Goal: Find specific page/section: Find specific page/section

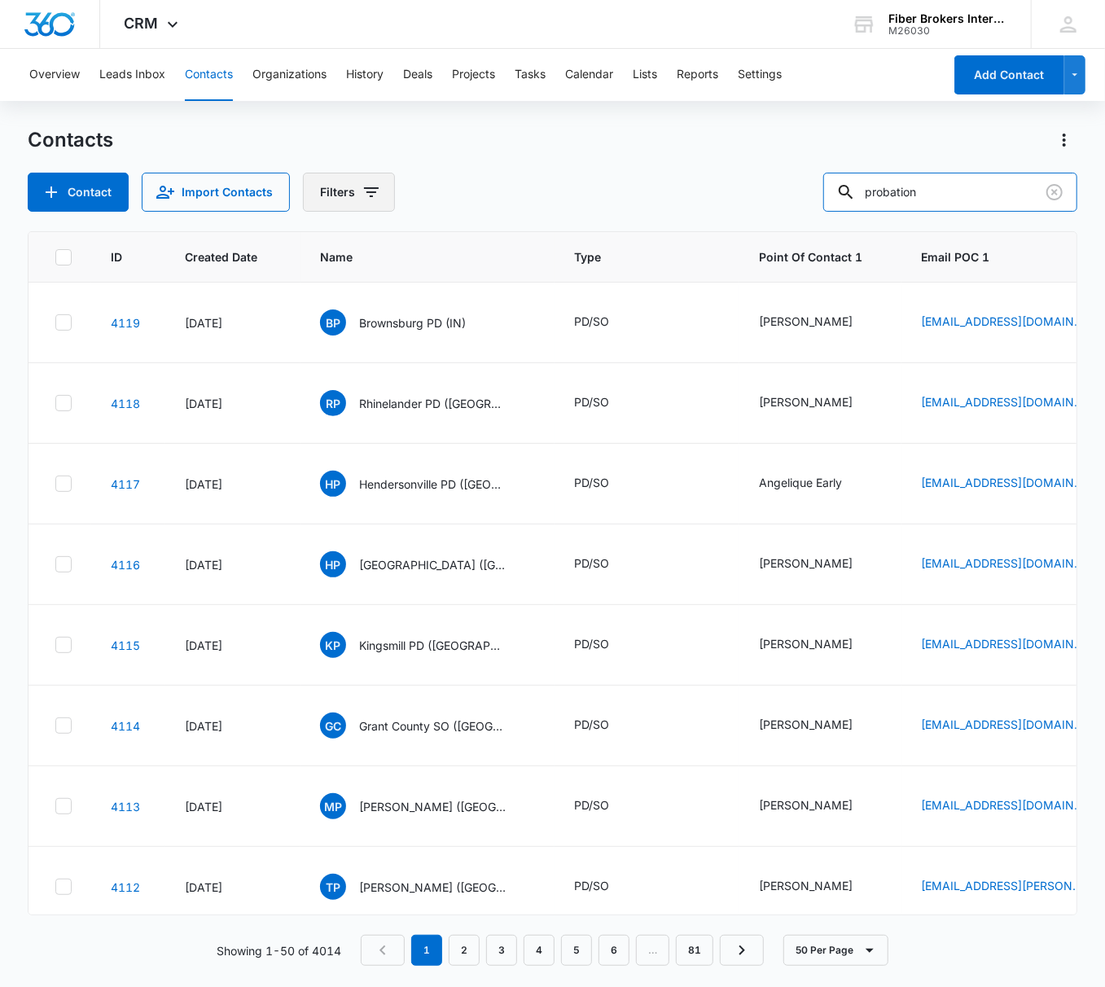
type input "probation"
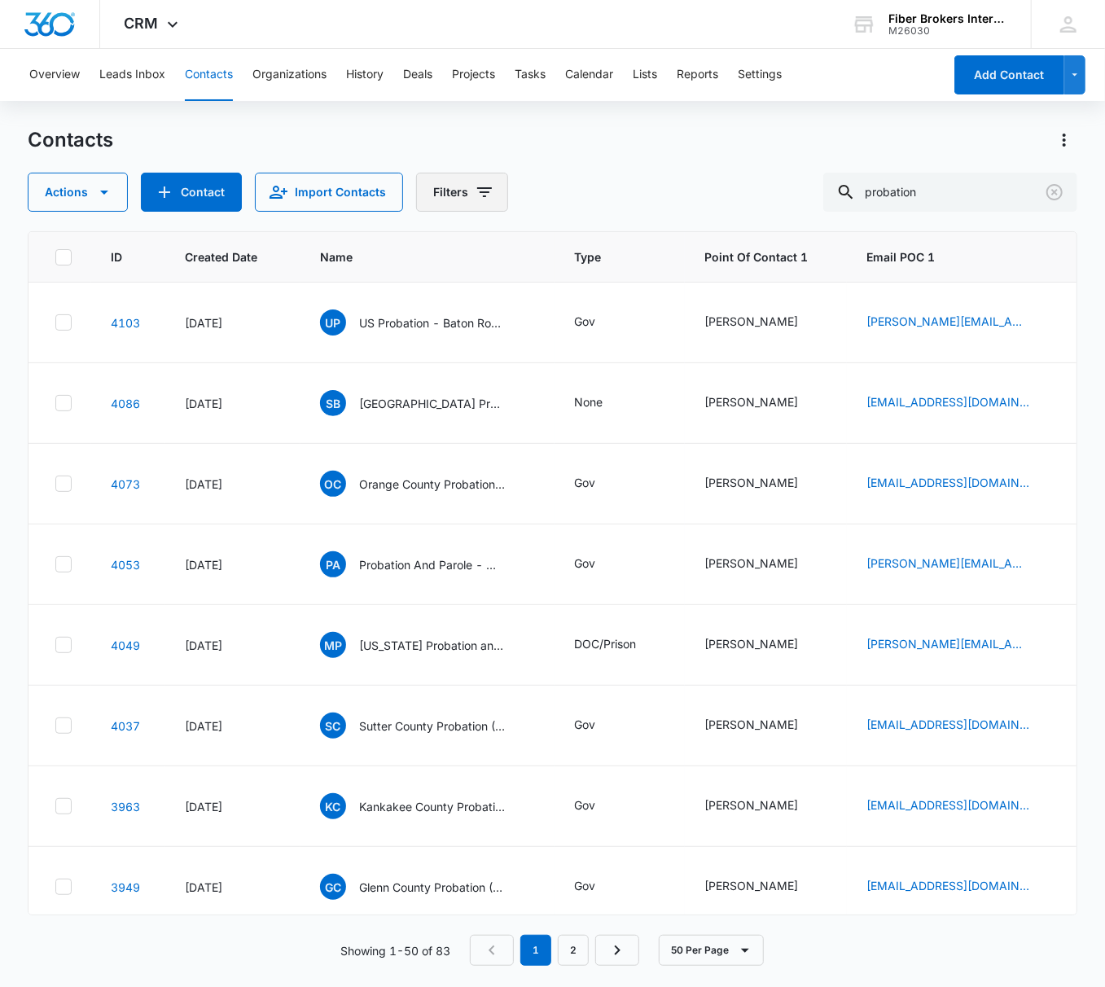
click at [446, 199] on button "Filters" at bounding box center [462, 192] width 92 height 39
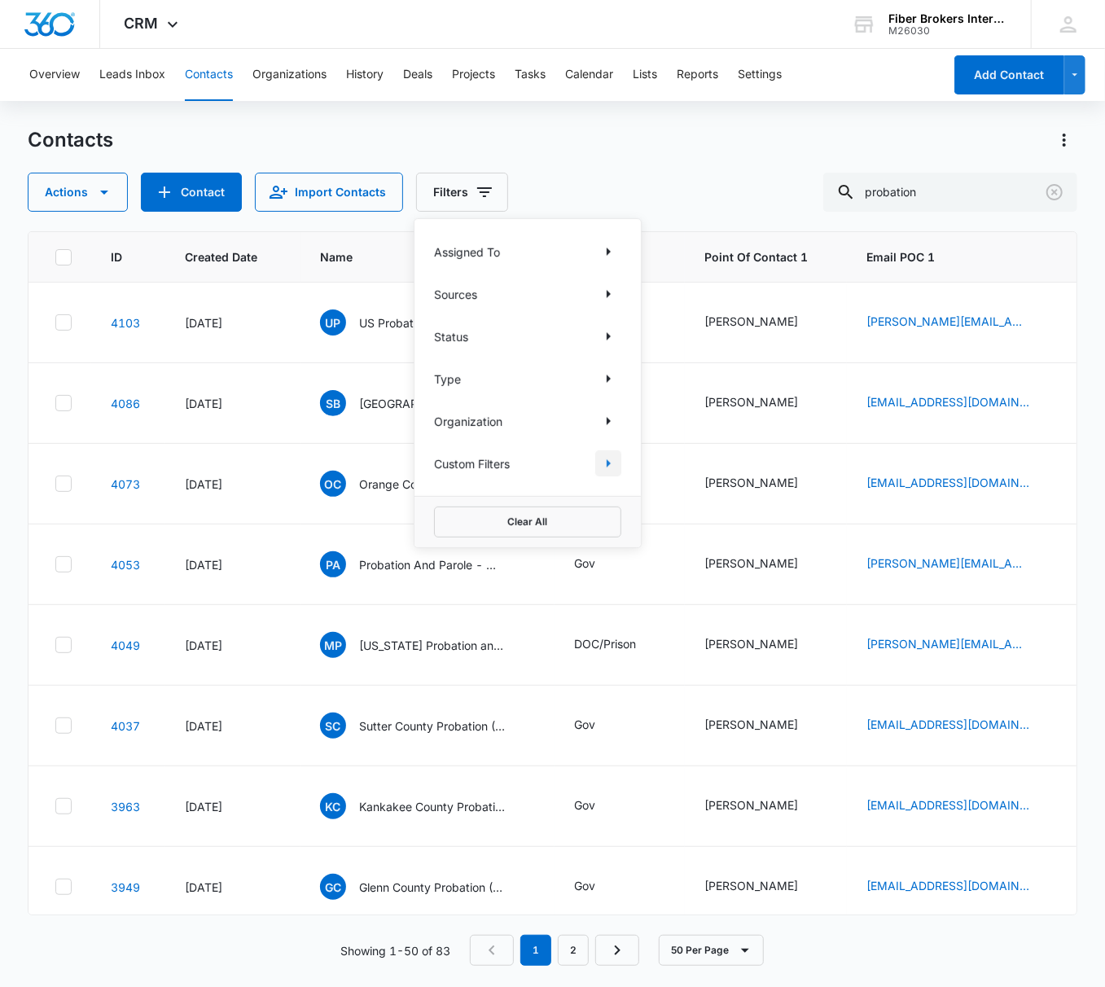
click at [613, 463] on icon "Show Custom Filters filters" at bounding box center [608, 463] width 20 height 20
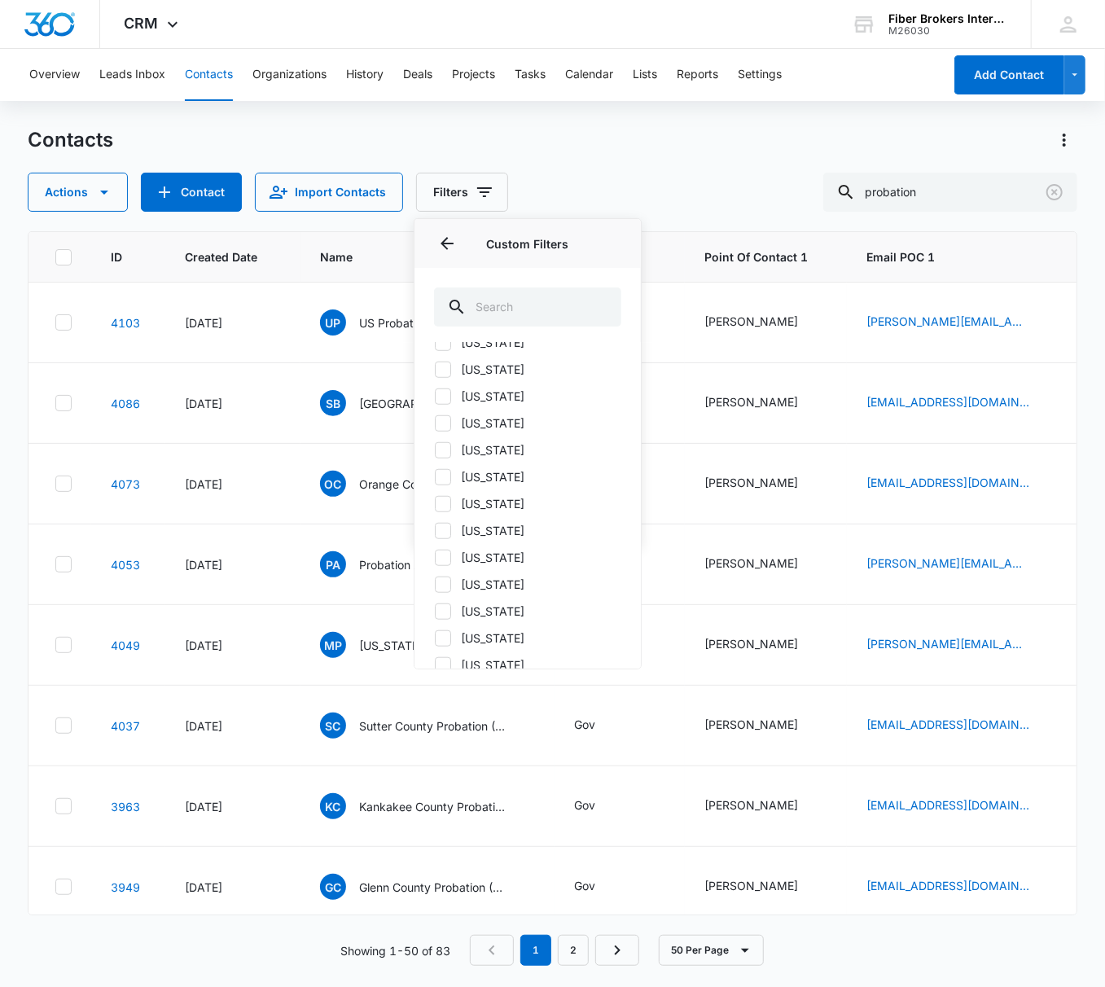
scroll to position [760, 0]
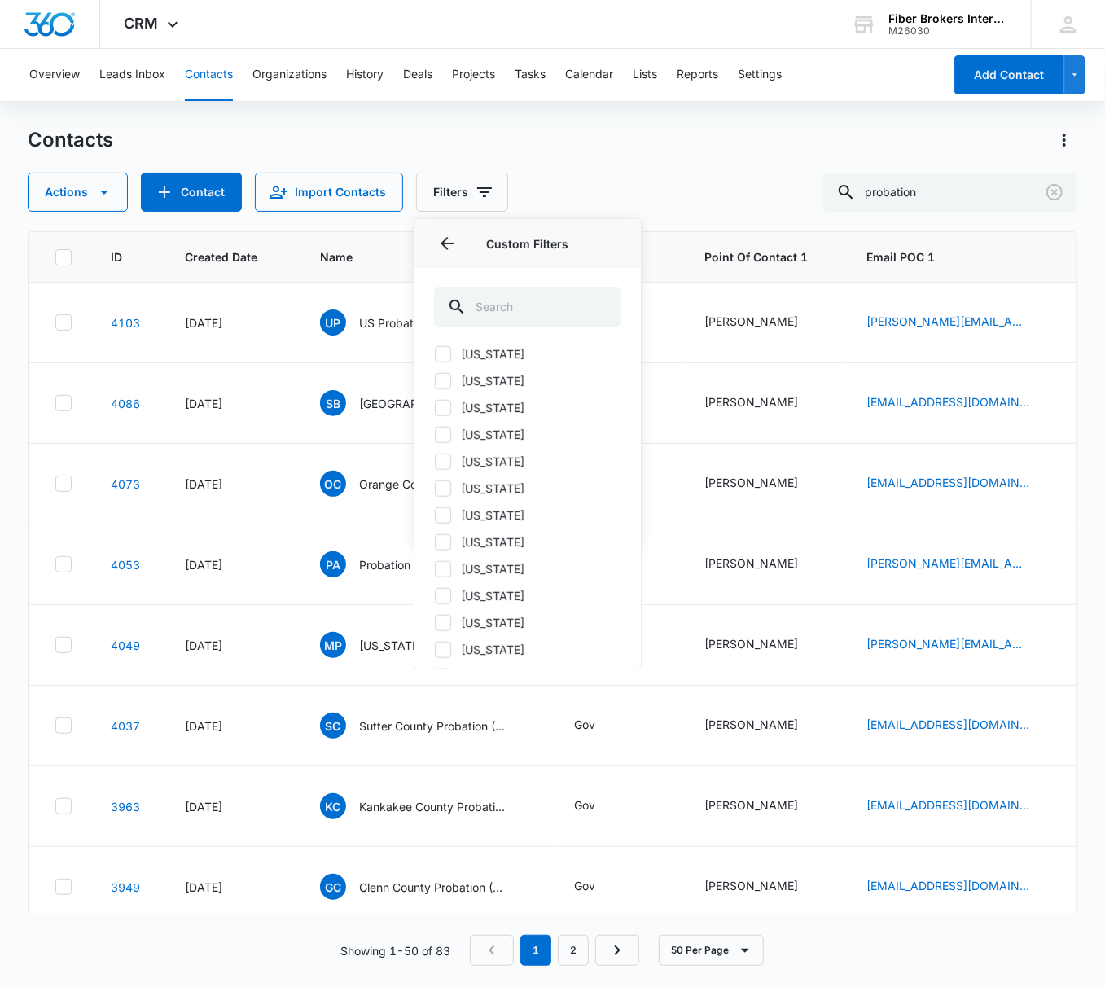
click at [441, 626] on icon at bounding box center [443, 622] width 15 height 15
click at [435, 623] on input "[US_STATE]" at bounding box center [434, 622] width 1 height 1
checkbox input "true"
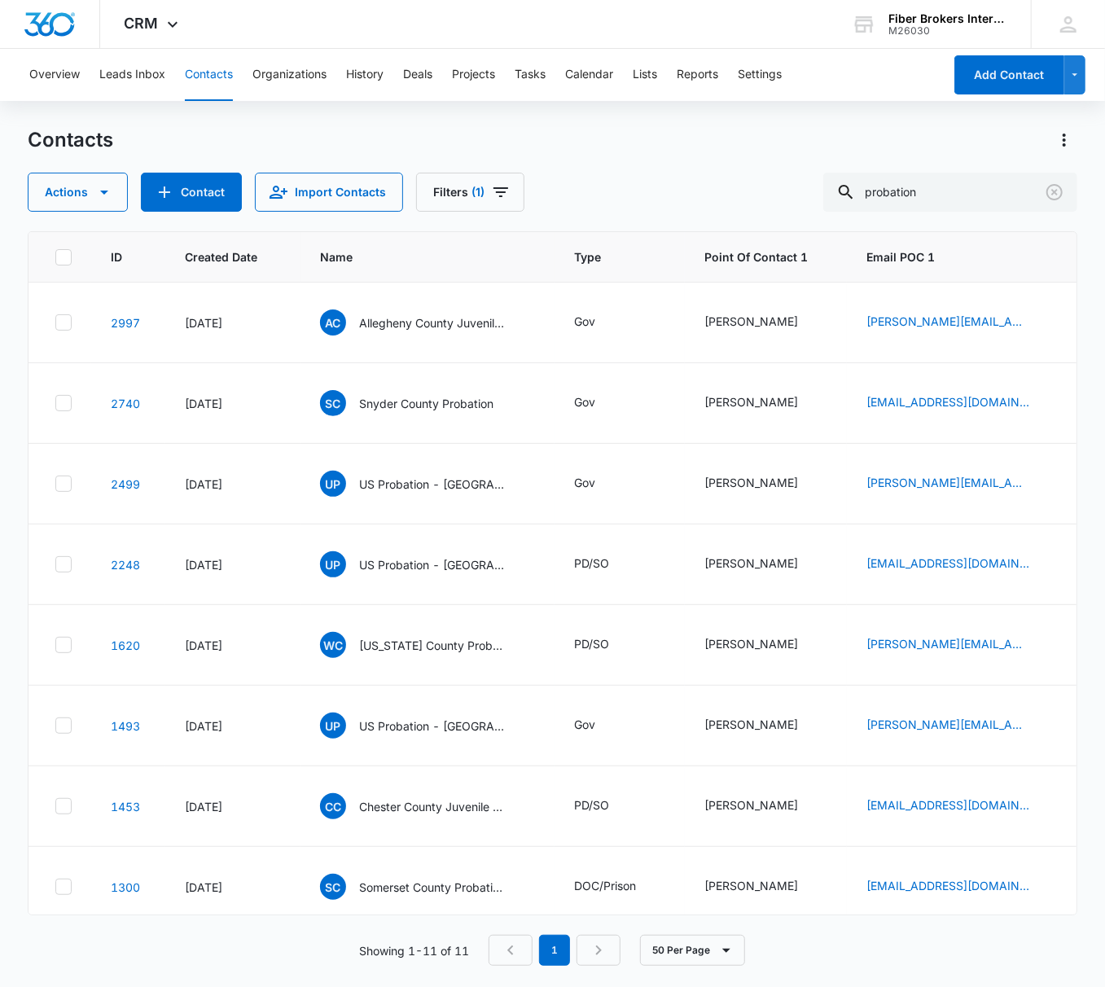
click at [586, 166] on div "Contacts Actions Contact Import Contacts Filters (1) probation" at bounding box center [552, 169] width 1049 height 85
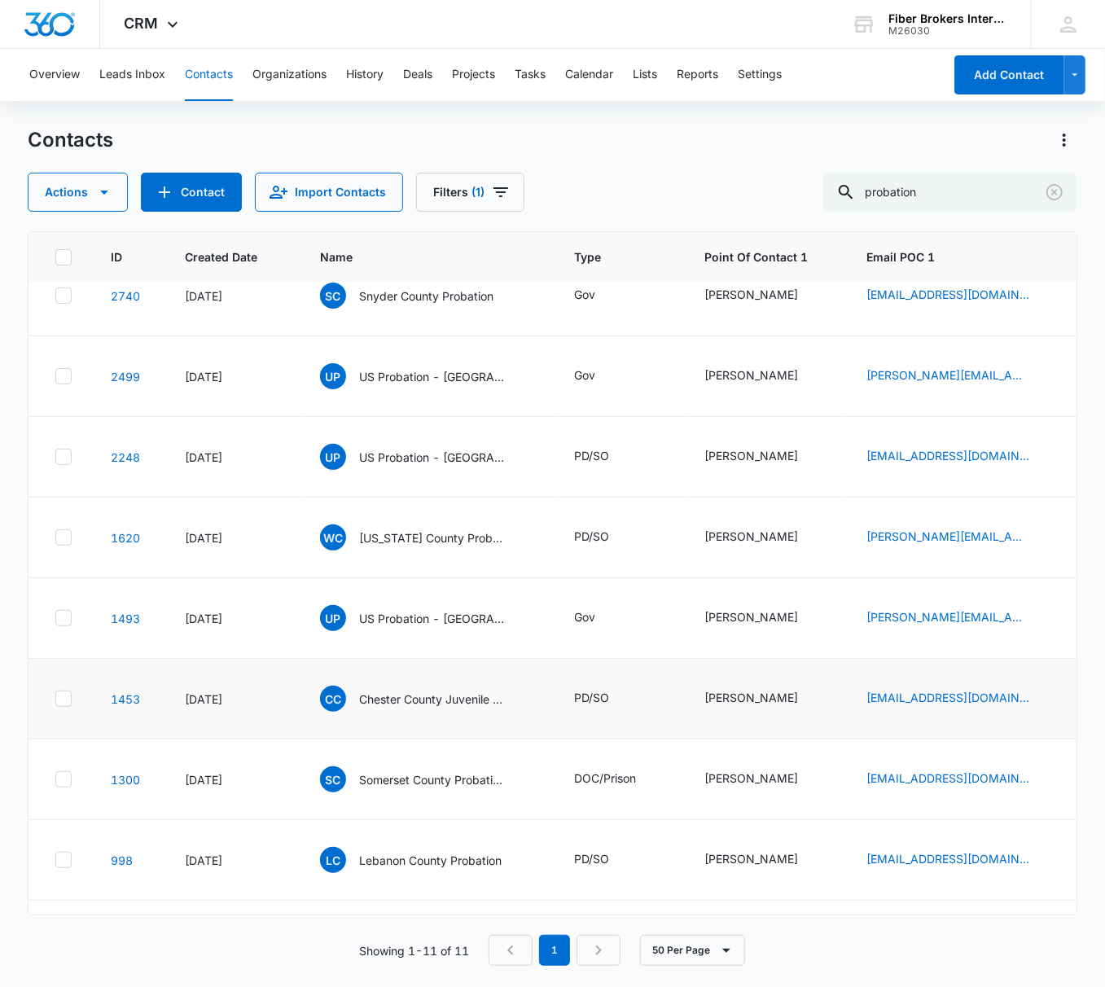
scroll to position [0, 0]
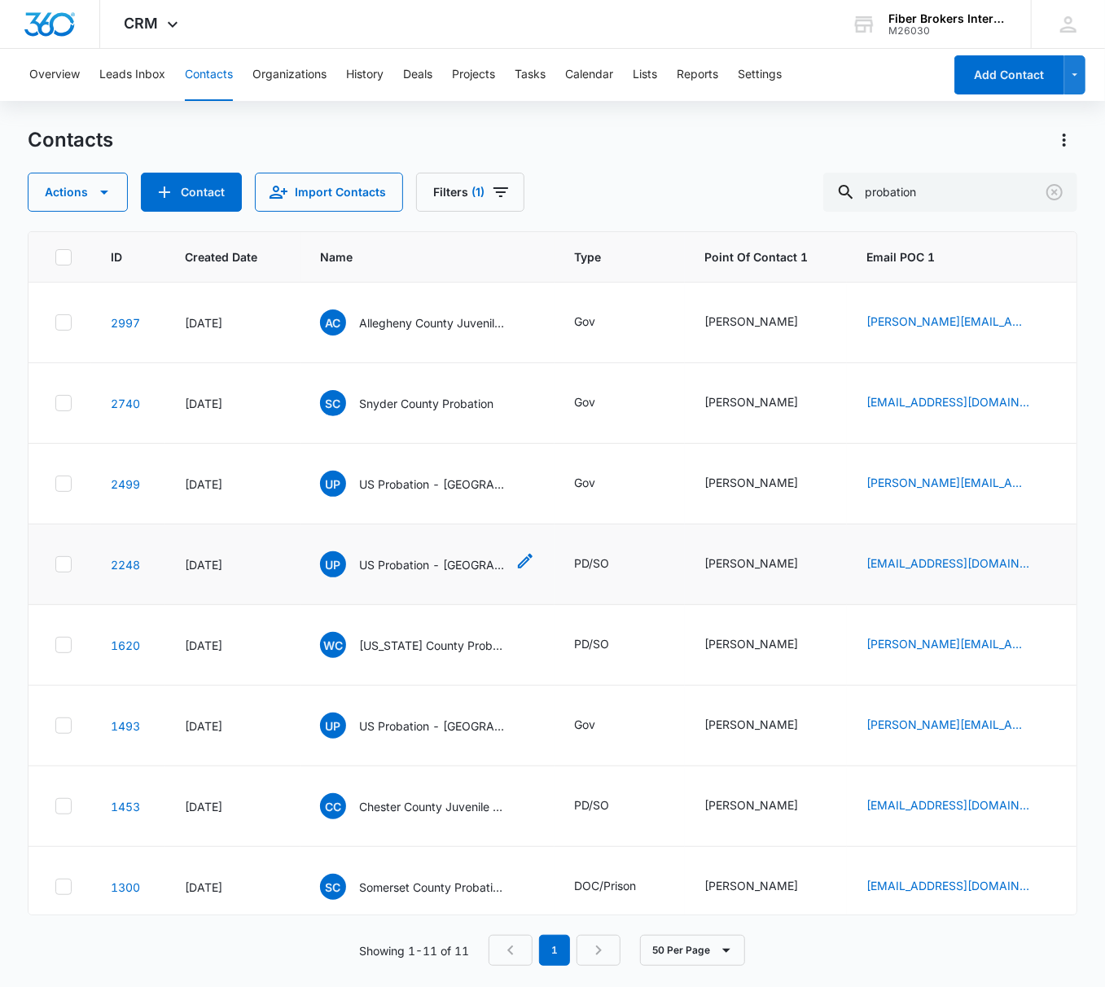
click at [333, 558] on span "UP" at bounding box center [333, 564] width 26 height 26
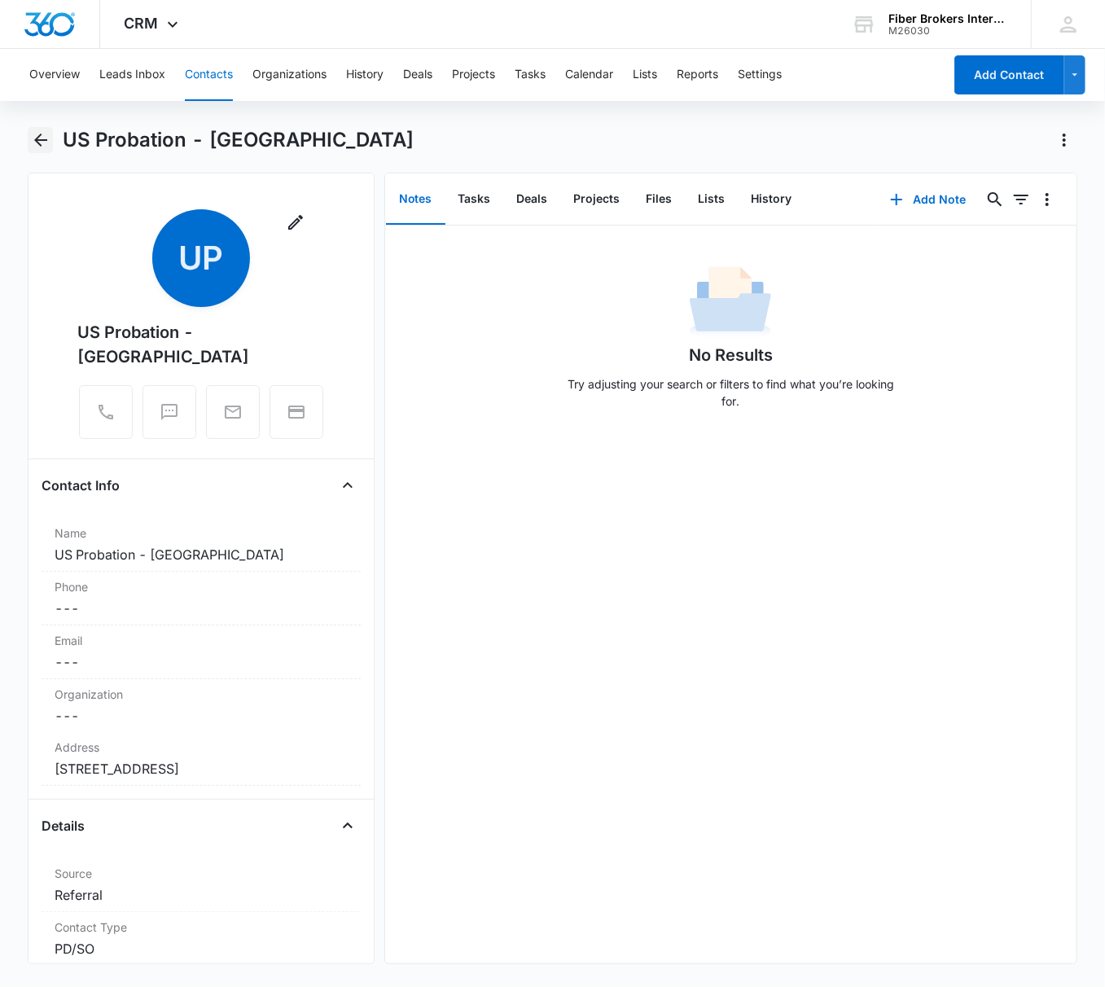
click at [34, 140] on icon "Back" at bounding box center [40, 140] width 13 height 13
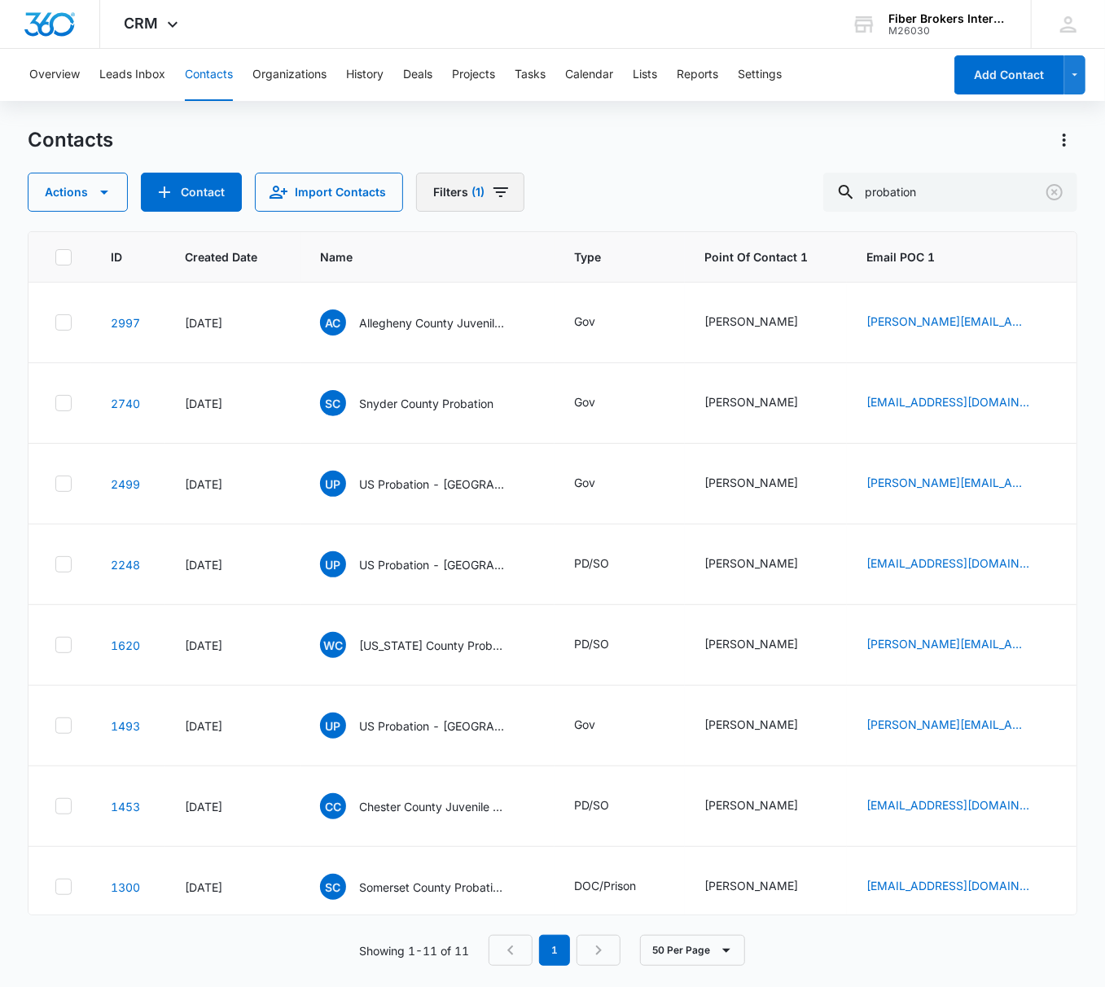
click at [464, 189] on button "Filters (1)" at bounding box center [470, 192] width 108 height 39
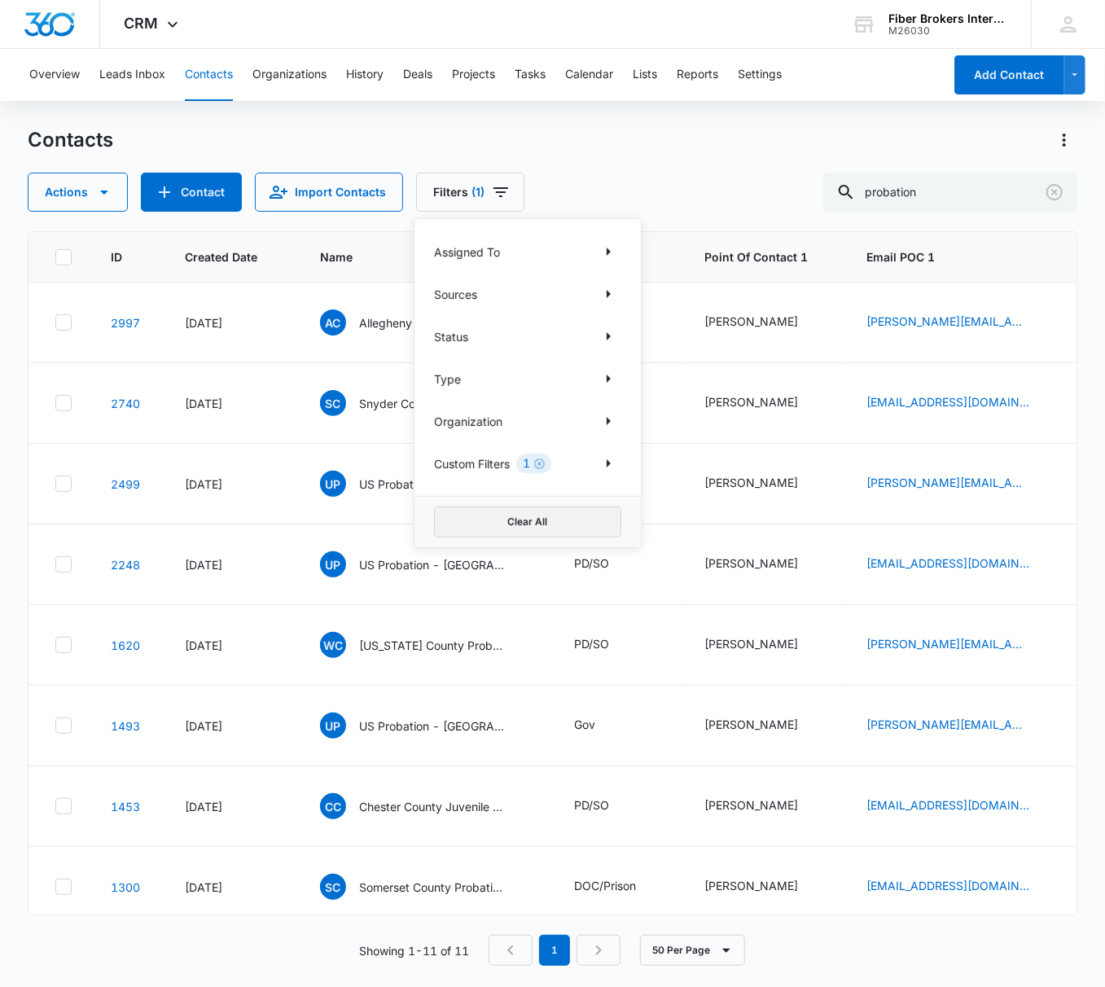
click at [510, 528] on button "Clear All" at bounding box center [527, 521] width 187 height 31
click at [1053, 190] on icon "Clear" at bounding box center [1054, 192] width 16 height 16
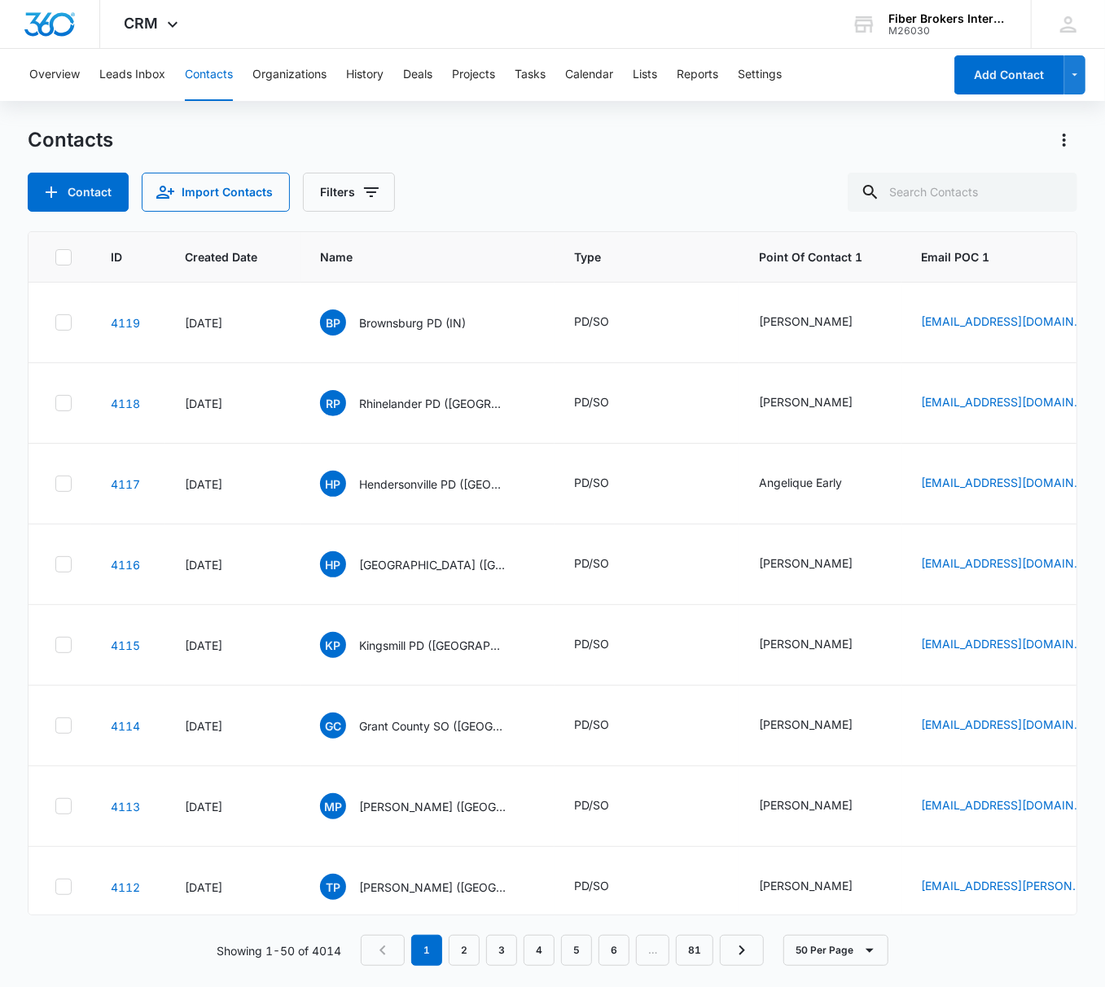
click at [678, 180] on div "Contact Import Contacts Filters" at bounding box center [552, 192] width 1049 height 39
